Goal: Task Accomplishment & Management: Complete application form

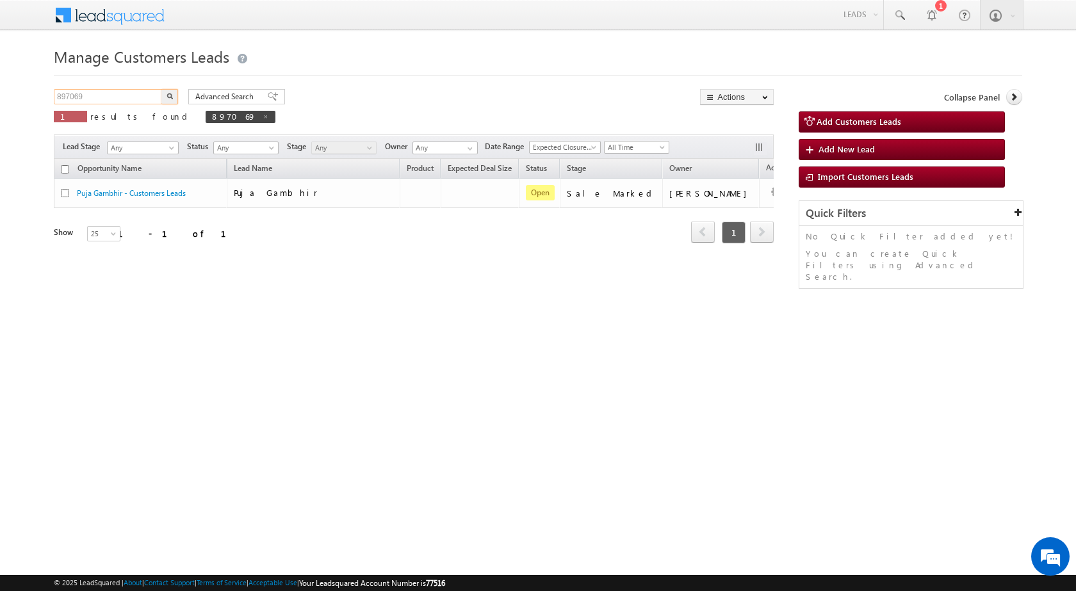
drag, startPoint x: 0, startPoint y: 0, endPoint x: 45, endPoint y: 89, distance: 100.0
click at [45, 89] on body "Menu [PERSON_NAME] sitar a8@ks erve." at bounding box center [538, 181] width 1076 height 363
paste input "943090"
type input "943090"
click at [161, 89] on button "button" at bounding box center [169, 96] width 17 height 15
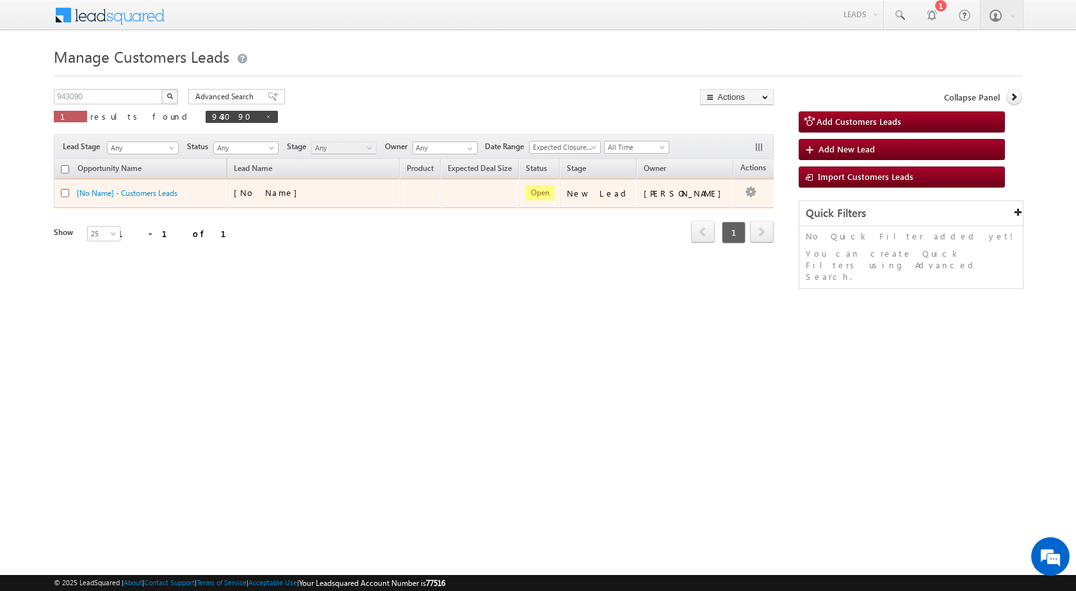
click at [304, 199] on div "[No Name]" at bounding box center [314, 196] width 160 height 18
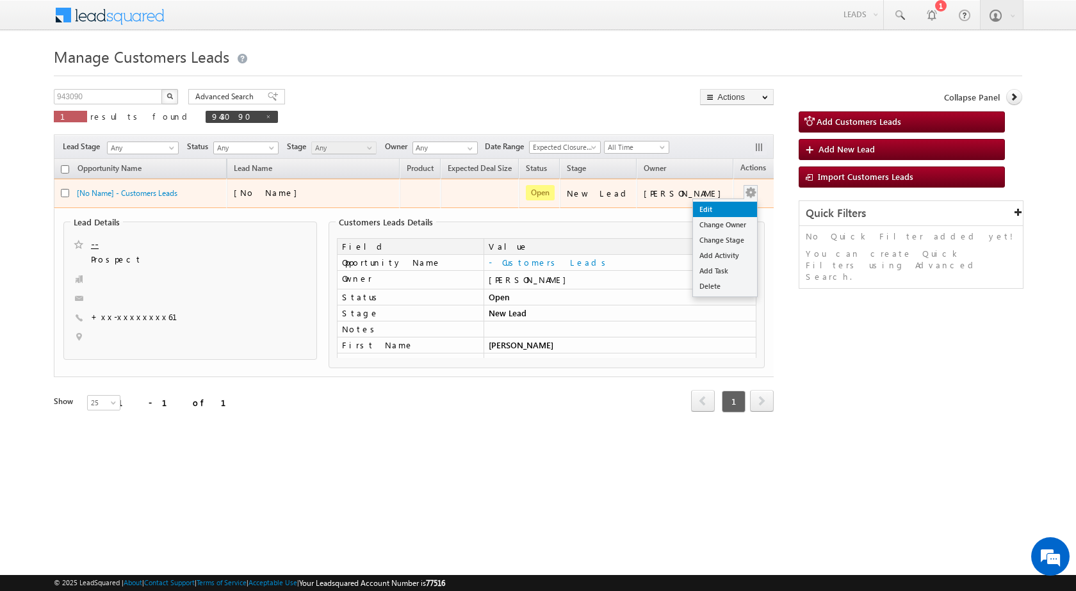
click at [693, 214] on link "Edit" at bounding box center [725, 209] width 64 height 15
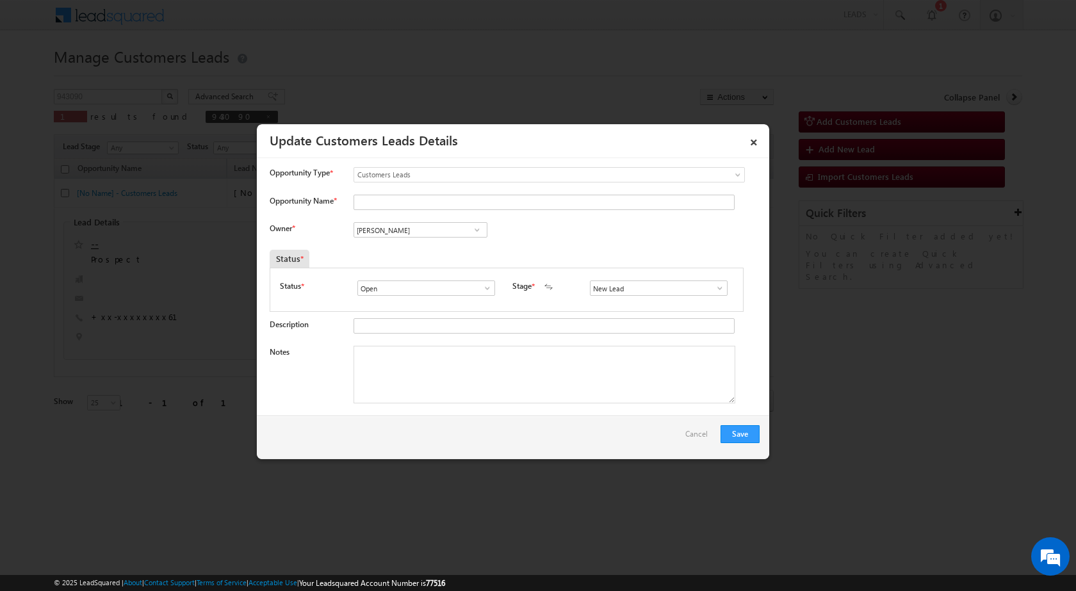
click at [713, 289] on span at bounding box center [719, 288] width 13 height 10
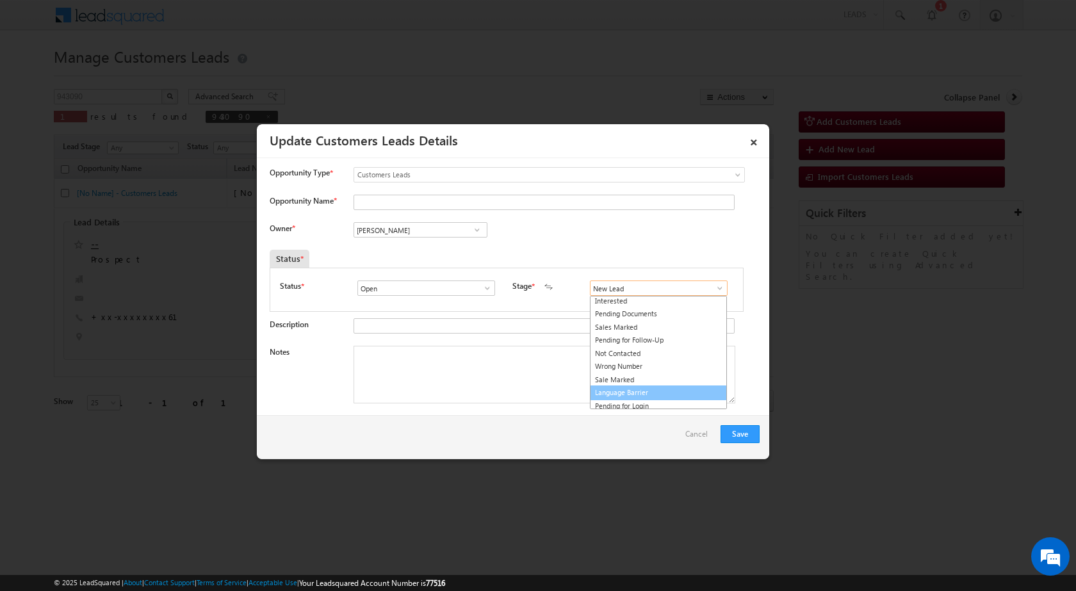
scroll to position [19, 0]
click at [626, 379] on link "Sale Marked" at bounding box center [658, 376] width 137 height 15
type input "Sale Marked"
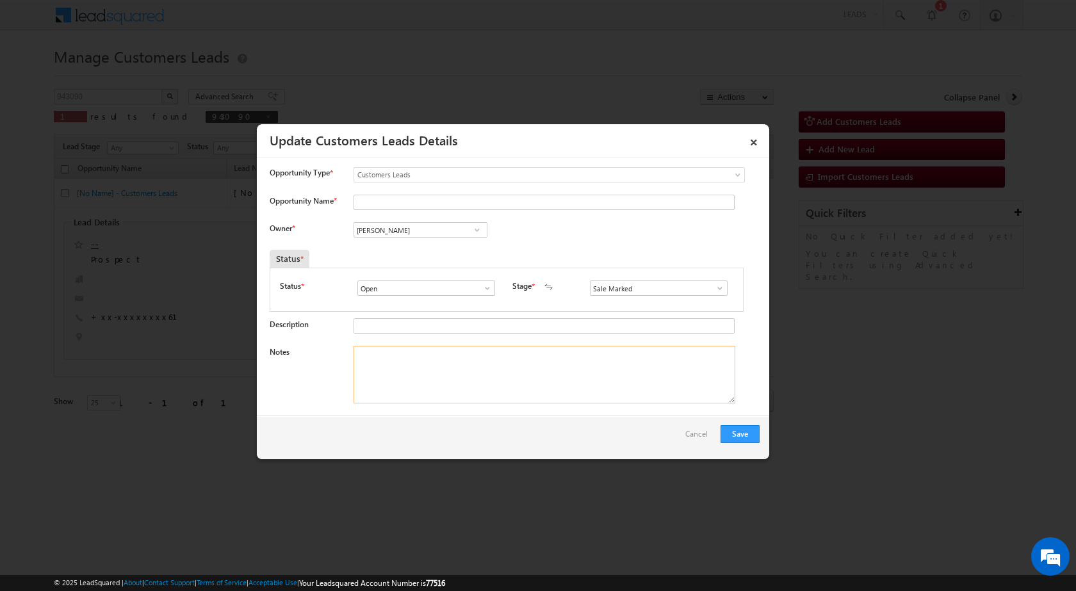
click at [399, 378] on textarea "Notes" at bounding box center [545, 375] width 382 height 58
paste textarea "943090 - VB_Know_More - [PERSON_NAME] - 9719865661 - SAHARANPUR 247001 - RENOVA…"
type textarea "943090 - VB_Know_More - [PERSON_NAME] - 9719865661 - SAHARANPUR 247001 - RENOVA…"
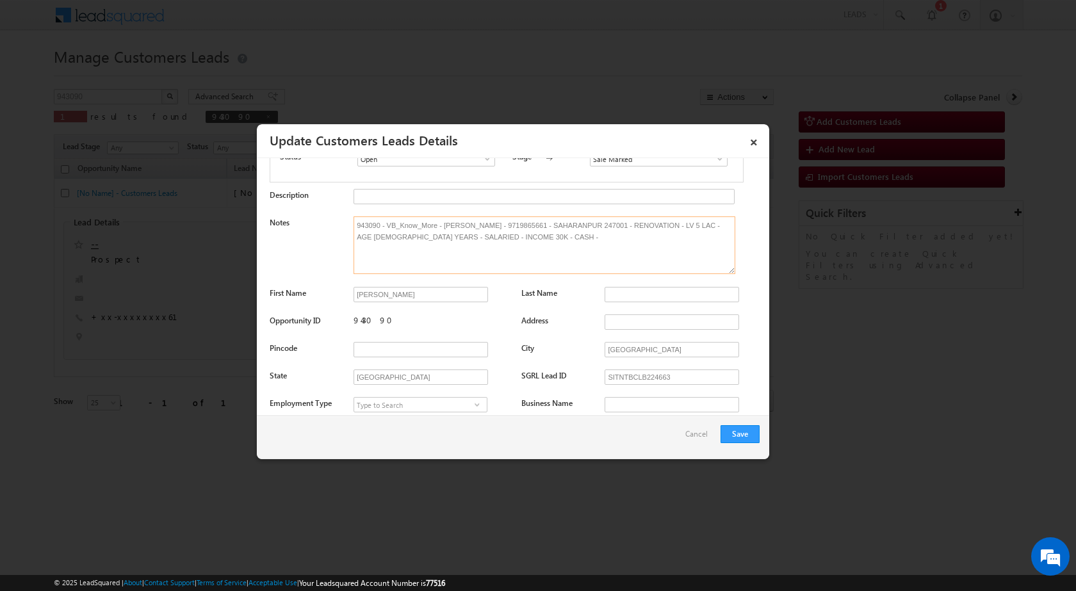
scroll to position [128, 0]
click at [391, 296] on input "[PERSON_NAME]" at bounding box center [421, 295] width 134 height 15
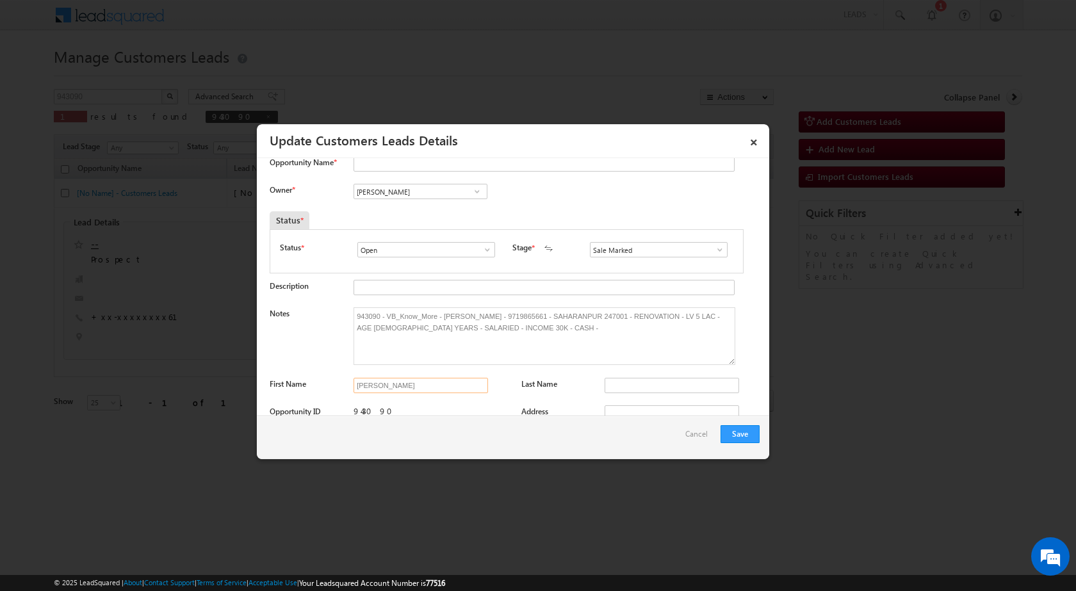
scroll to position [0, 0]
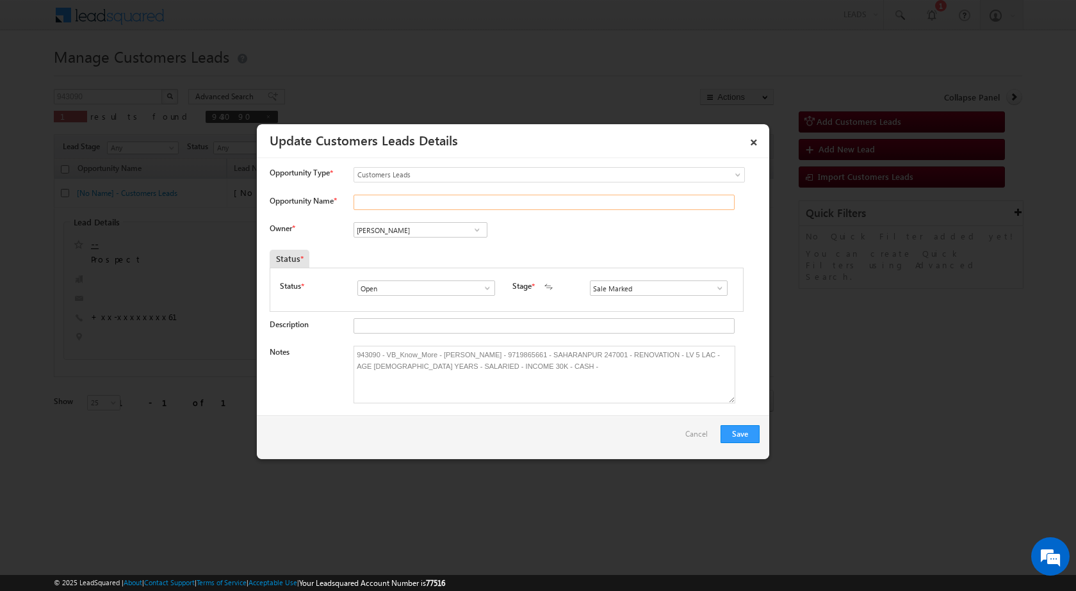
click at [441, 200] on input "Opportunity Name *" at bounding box center [544, 202] width 381 height 15
paste input "[PERSON_NAME]"
type input "[PERSON_NAME]"
click at [569, 236] on div "Owner * Vikas Halwai Vikas Halwai Vikas Halwai" at bounding box center [515, 232] width 490 height 21
click at [416, 228] on input "[PERSON_NAME]" at bounding box center [421, 229] width 134 height 15
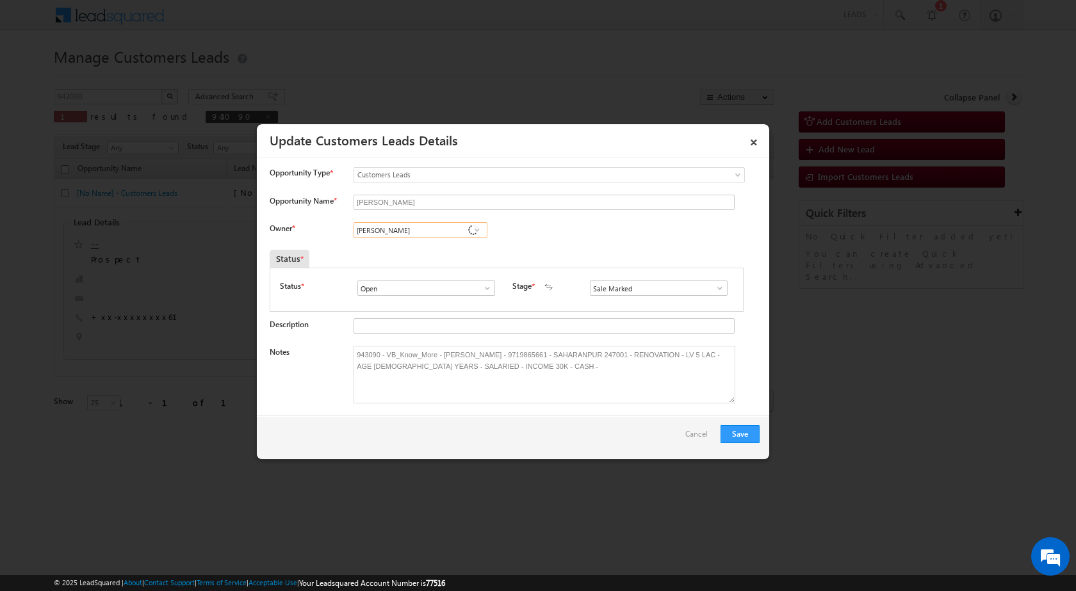
paste input "[EMAIL_ADDRESS][DOMAIN_NAME]"
click at [414, 251] on span "[EMAIL_ADDRESS][DOMAIN_NAME]" at bounding box center [416, 255] width 115 height 10
type input "[PERSON_NAME]"
click at [583, 234] on div "Owner * [PERSON_NAME] [PERSON_NAME] [PERSON_NAME] [PERSON_NAME] [PERSON_NAME] 2…" at bounding box center [515, 232] width 490 height 21
click at [728, 434] on button "Save" at bounding box center [739, 434] width 39 height 18
